Goal: Find contact information: Find contact information

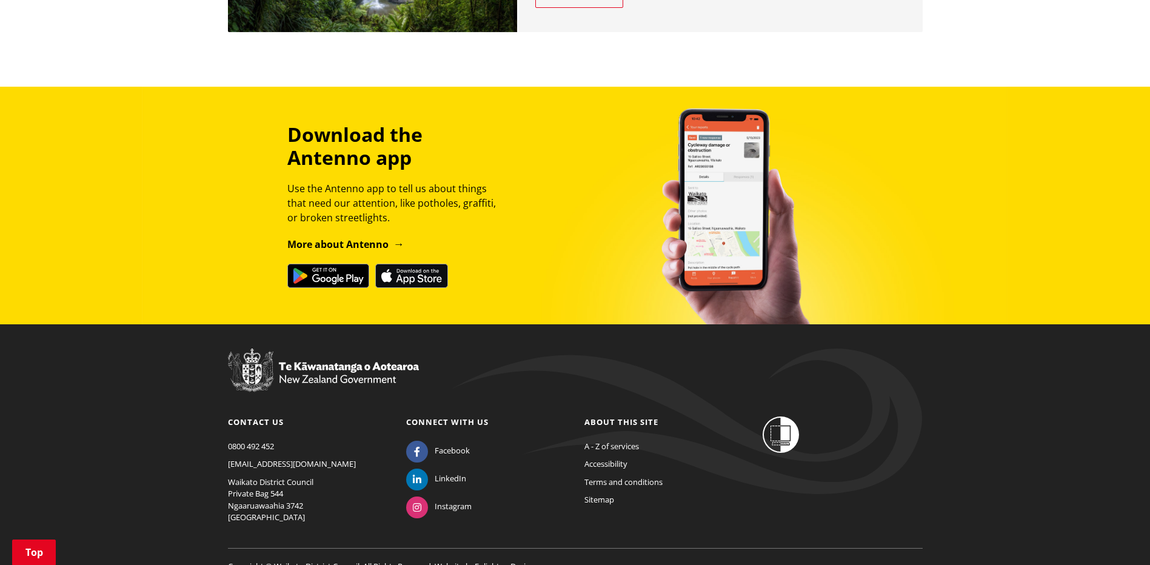
scroll to position [1390, 0]
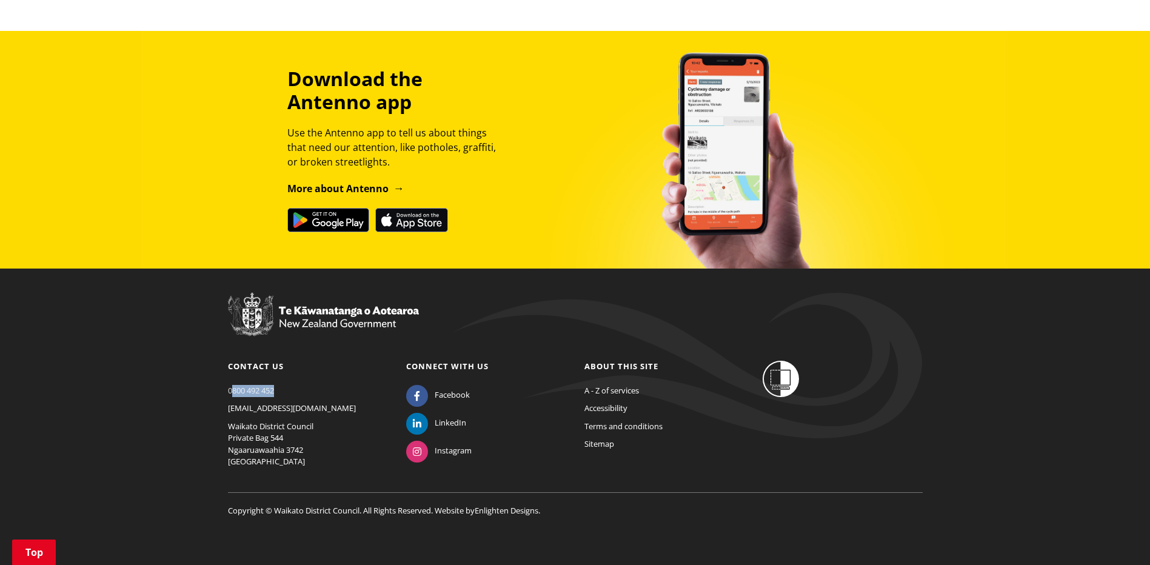
drag, startPoint x: 277, startPoint y: 389, endPoint x: 251, endPoint y: 387, distance: 26.2
click at [243, 385] on p "0800 492 452" at bounding box center [308, 391] width 160 height 12
click at [284, 387] on p "0800 492 452" at bounding box center [308, 391] width 160 height 12
drag, startPoint x: 278, startPoint y: 389, endPoint x: 226, endPoint y: 392, distance: 52.2
click at [226, 392] on div "Contact us [PHONE_NUMBER] [EMAIL_ADDRESS][DOMAIN_NAME] [GEOGRAPHIC_DATA] Privat…" at bounding box center [308, 417] width 178 height 113
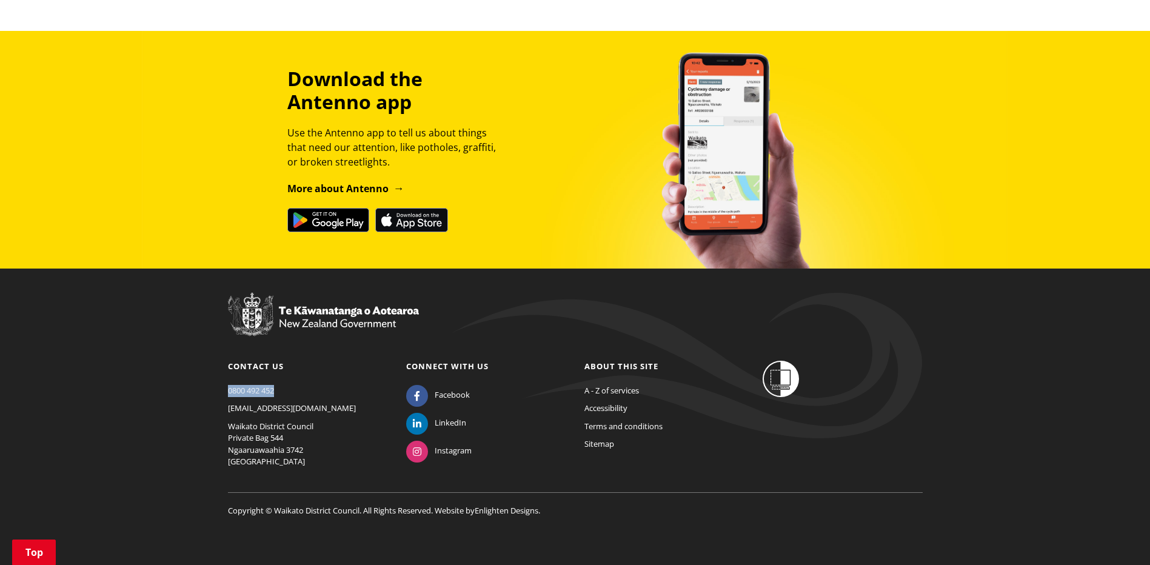
drag, startPoint x: 226, startPoint y: 392, endPoint x: 242, endPoint y: 390, distance: 16.5
copy link "0800 492 452"
drag, startPoint x: 280, startPoint y: 409, endPoint x: 227, endPoint y: 409, distance: 53.4
click at [227, 409] on div "Contact us [PHONE_NUMBER] [EMAIL_ADDRESS][DOMAIN_NAME] [GEOGRAPHIC_DATA] Privat…" at bounding box center [308, 417] width 178 height 113
drag, startPoint x: 227, startPoint y: 409, endPoint x: 241, endPoint y: 409, distance: 14.0
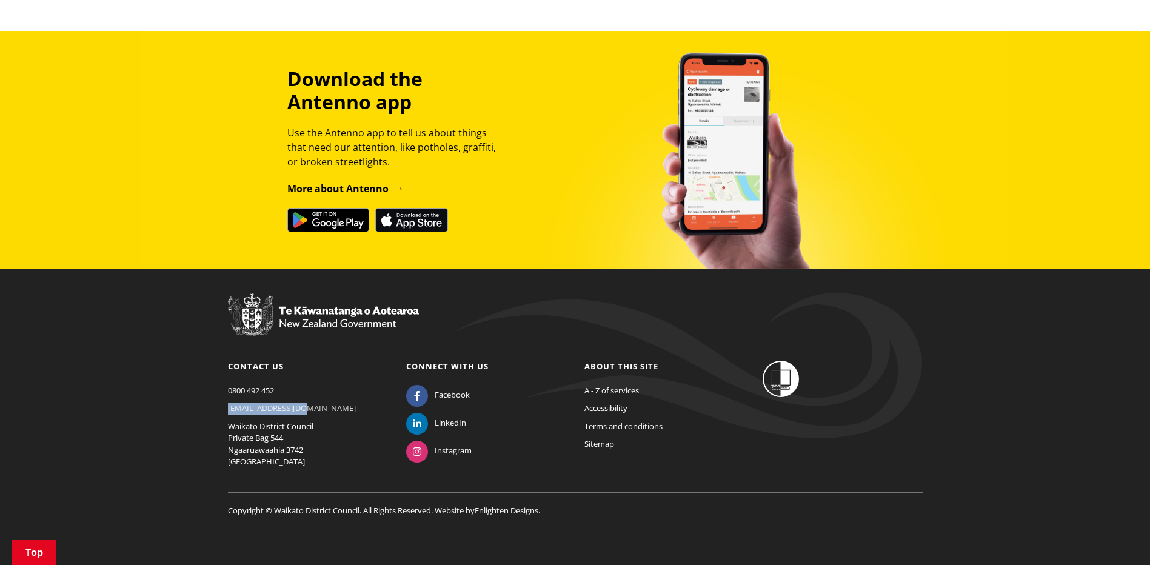
copy link "[EMAIL_ADDRESS][DOMAIN_NAME]"
